Goal: Task Accomplishment & Management: Manage account settings

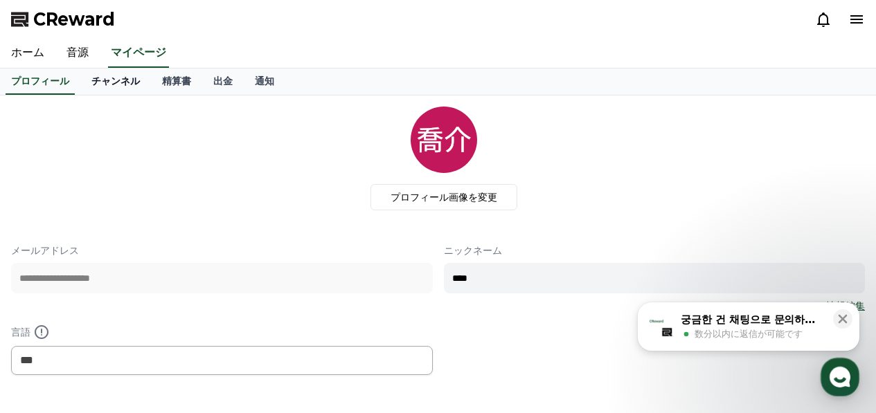
click at [102, 91] on link "チャンネル" at bounding box center [115, 82] width 71 height 26
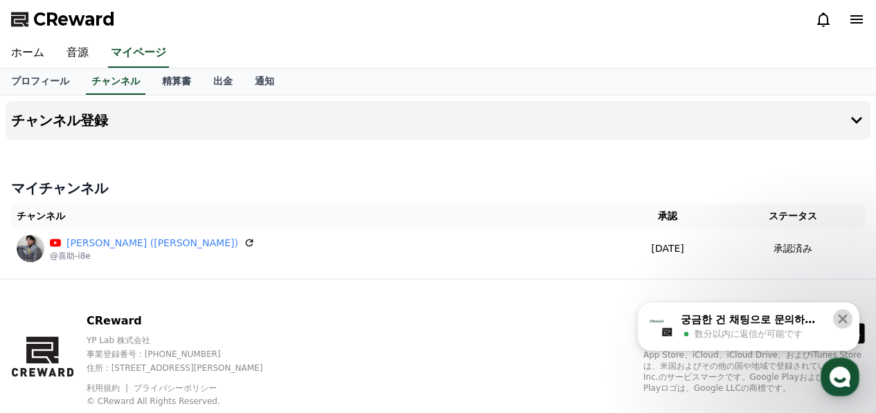
click at [843, 319] on icon at bounding box center [843, 319] width 9 height 9
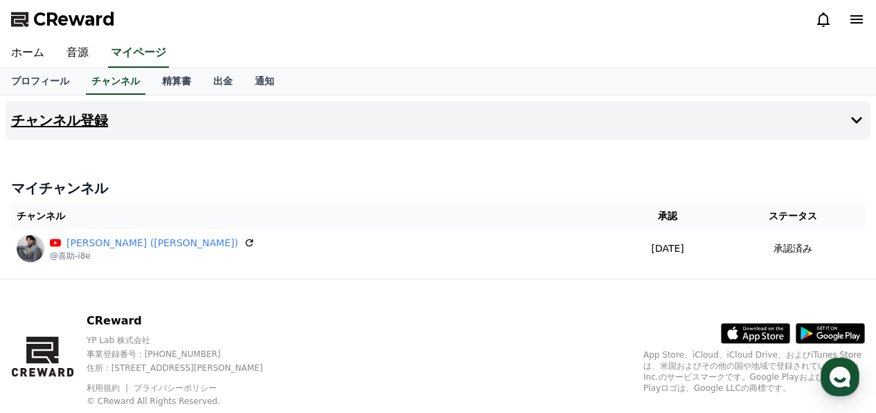
click at [125, 118] on button "チャンネル登録" at bounding box center [438, 120] width 865 height 39
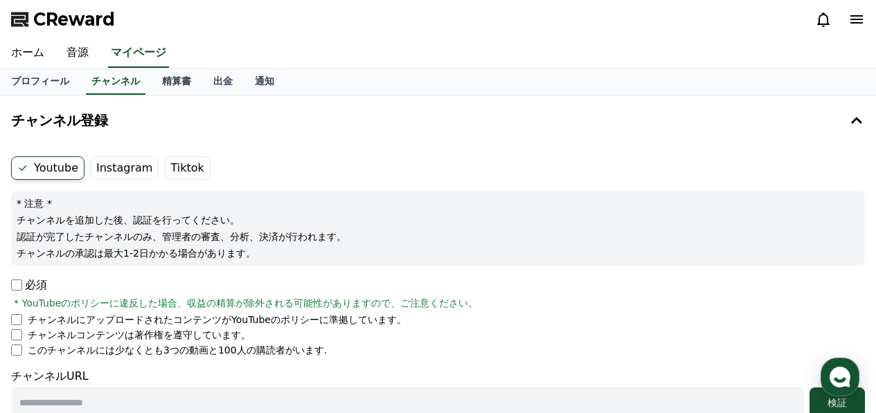
click at [119, 173] on label "Instagram" at bounding box center [124, 169] width 69 height 24
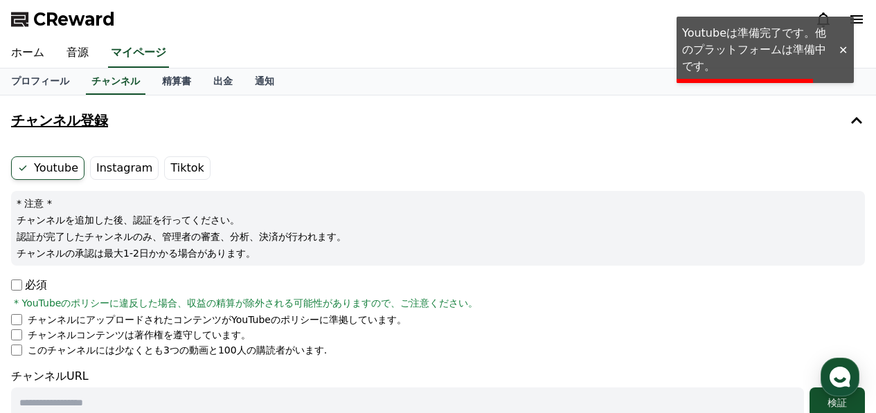
click at [859, 112] on icon at bounding box center [856, 120] width 17 height 17
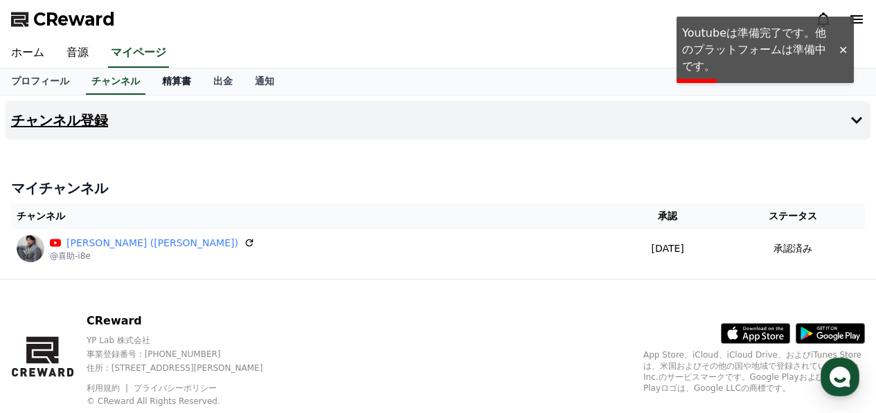
click at [156, 82] on link "精算書" at bounding box center [176, 82] width 51 height 26
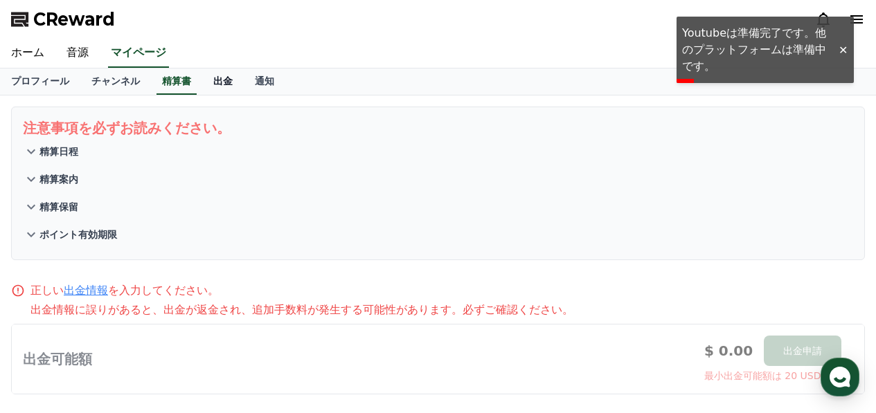
click at [202, 81] on link "出金" at bounding box center [223, 82] width 42 height 26
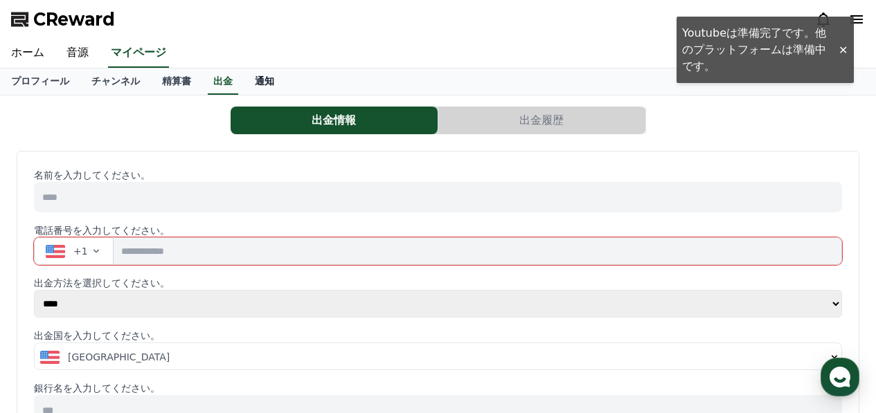
click at [253, 82] on link "通知" at bounding box center [265, 82] width 42 height 26
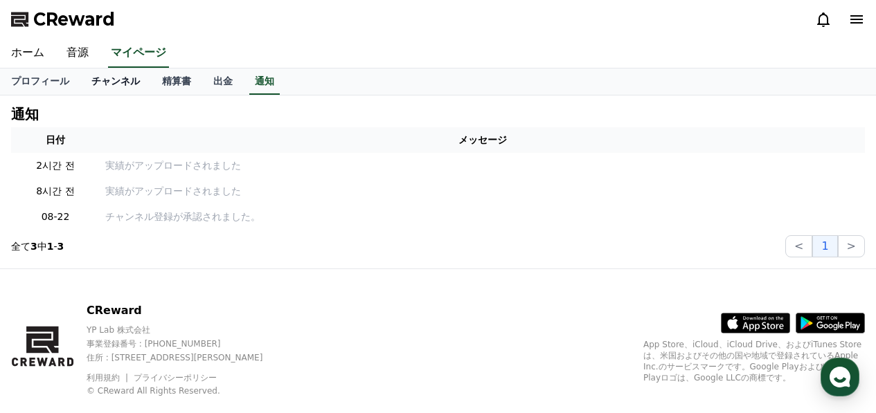
click at [88, 82] on link "チャンネル" at bounding box center [115, 82] width 71 height 26
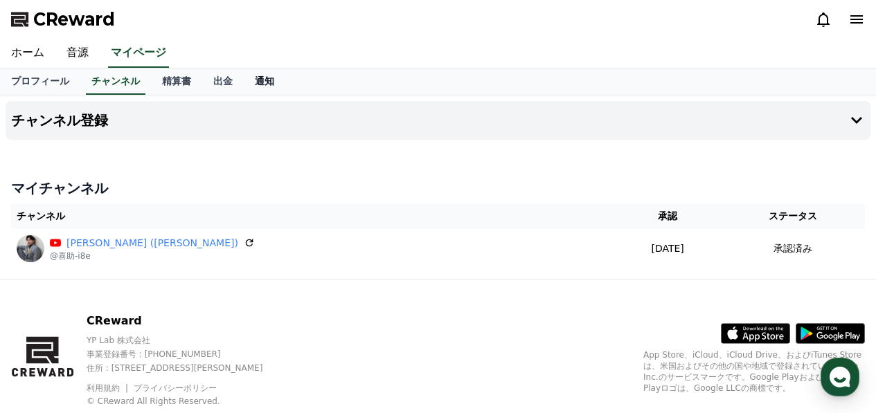
click at [244, 84] on link "通知" at bounding box center [265, 82] width 42 height 26
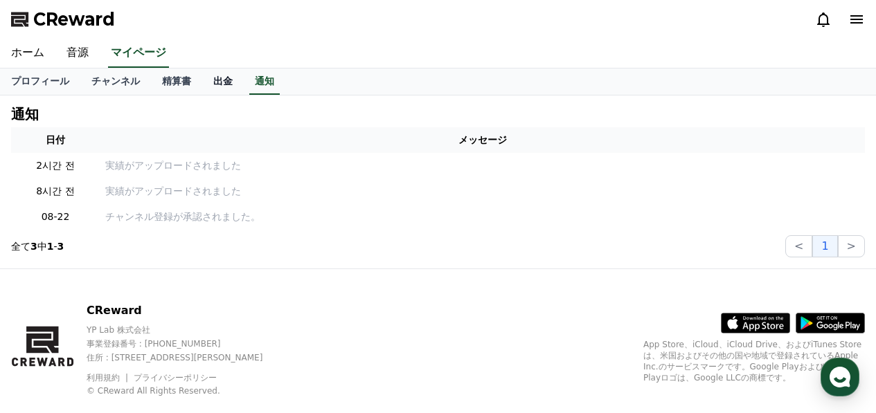
click at [202, 93] on link "出金" at bounding box center [223, 82] width 42 height 26
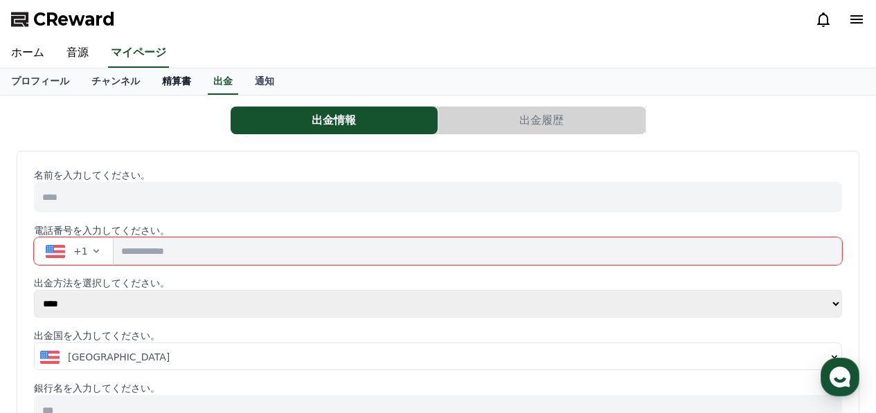
click at [157, 88] on link "精算書" at bounding box center [176, 82] width 51 height 26
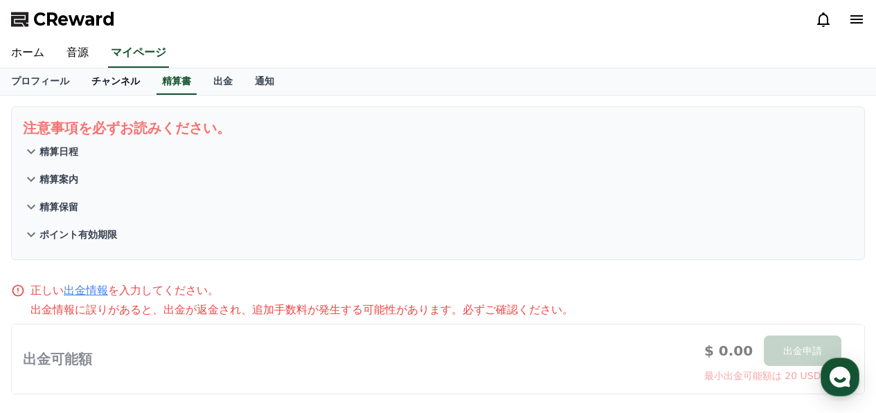
click at [107, 87] on link "チャンネル" at bounding box center [115, 82] width 71 height 26
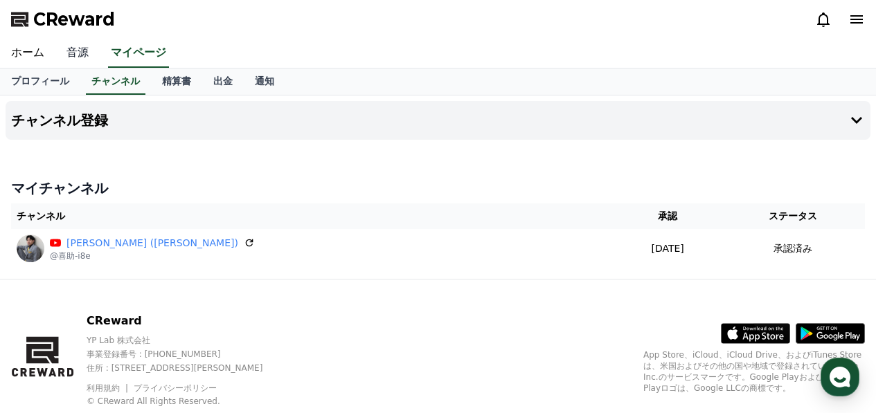
click at [65, 65] on link "音源" at bounding box center [77, 53] width 44 height 29
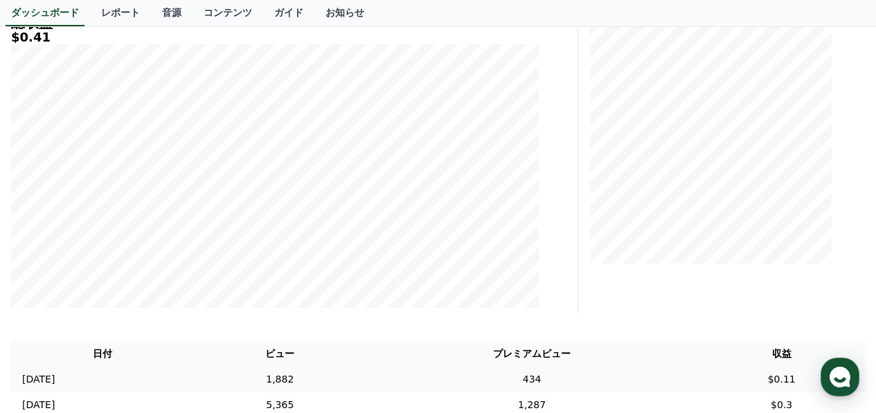
scroll to position [346, 0]
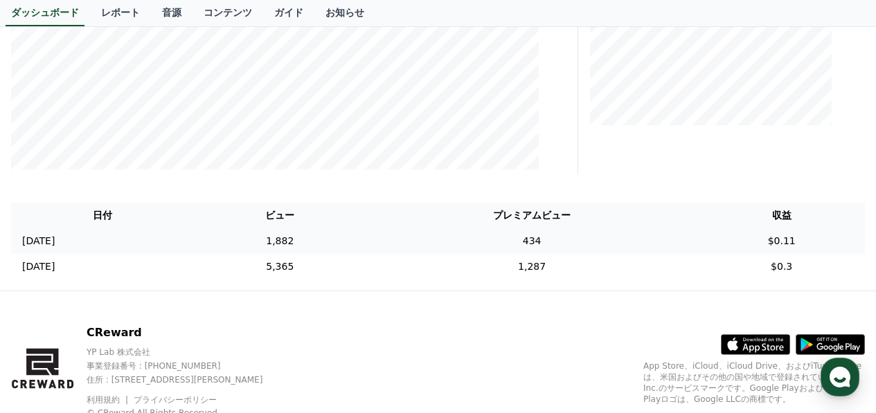
click at [195, 240] on td "[DATE] 08/24" at bounding box center [103, 242] width 184 height 26
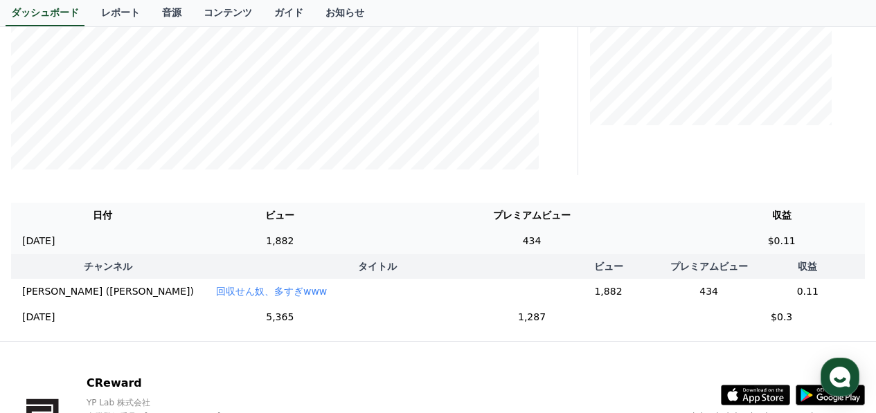
click at [558, 238] on td "434" at bounding box center [532, 242] width 333 height 26
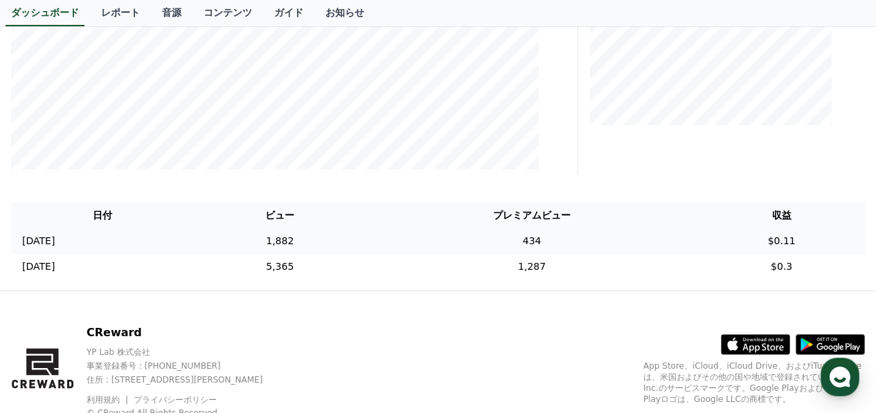
click at [558, 241] on td "434" at bounding box center [532, 242] width 333 height 26
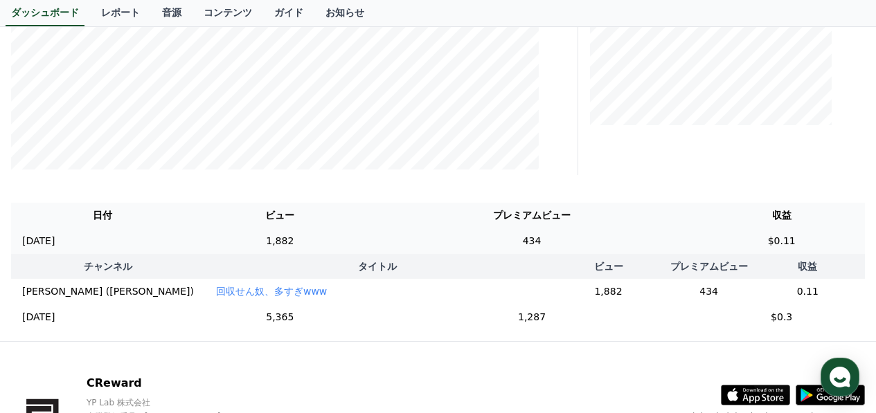
click at [617, 236] on td "434" at bounding box center [532, 242] width 333 height 26
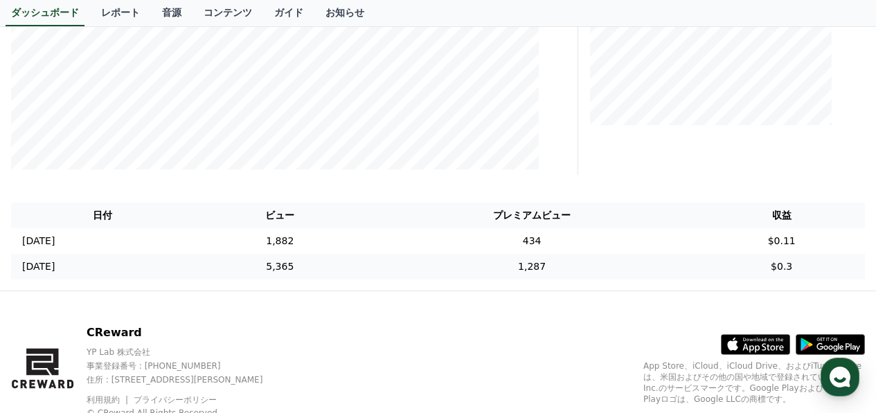
click at [625, 269] on td "1,287" at bounding box center [532, 267] width 333 height 26
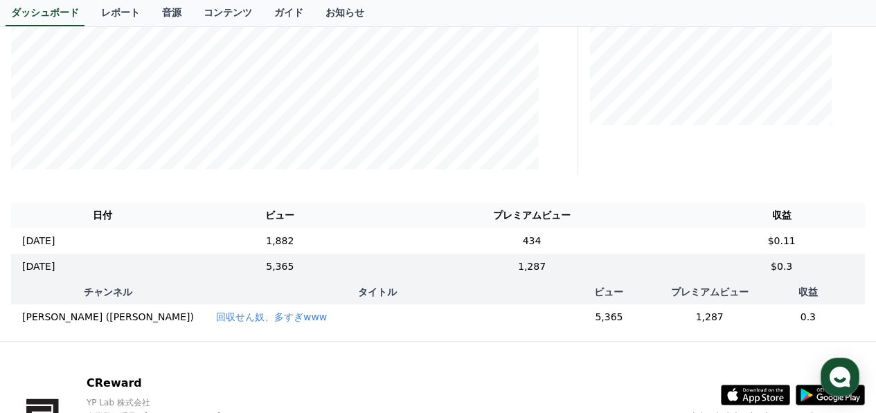
click at [550, 290] on th "ビュー" at bounding box center [609, 292] width 118 height 25
click at [533, 267] on td "1,287" at bounding box center [532, 267] width 333 height 26
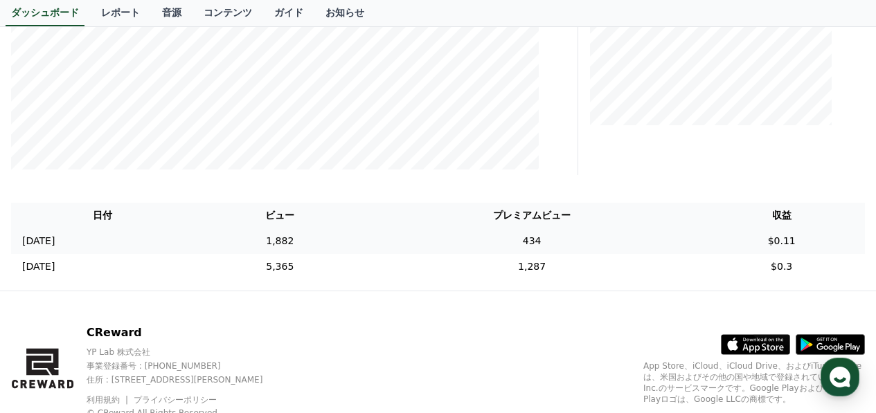
click at [456, 242] on td "434" at bounding box center [532, 242] width 333 height 26
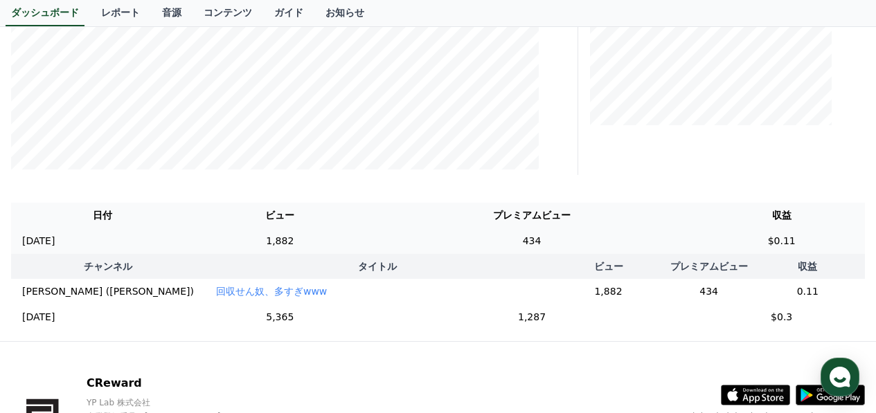
click at [456, 242] on td "434" at bounding box center [532, 242] width 333 height 26
